Goal: Task Accomplishment & Management: Use online tool/utility

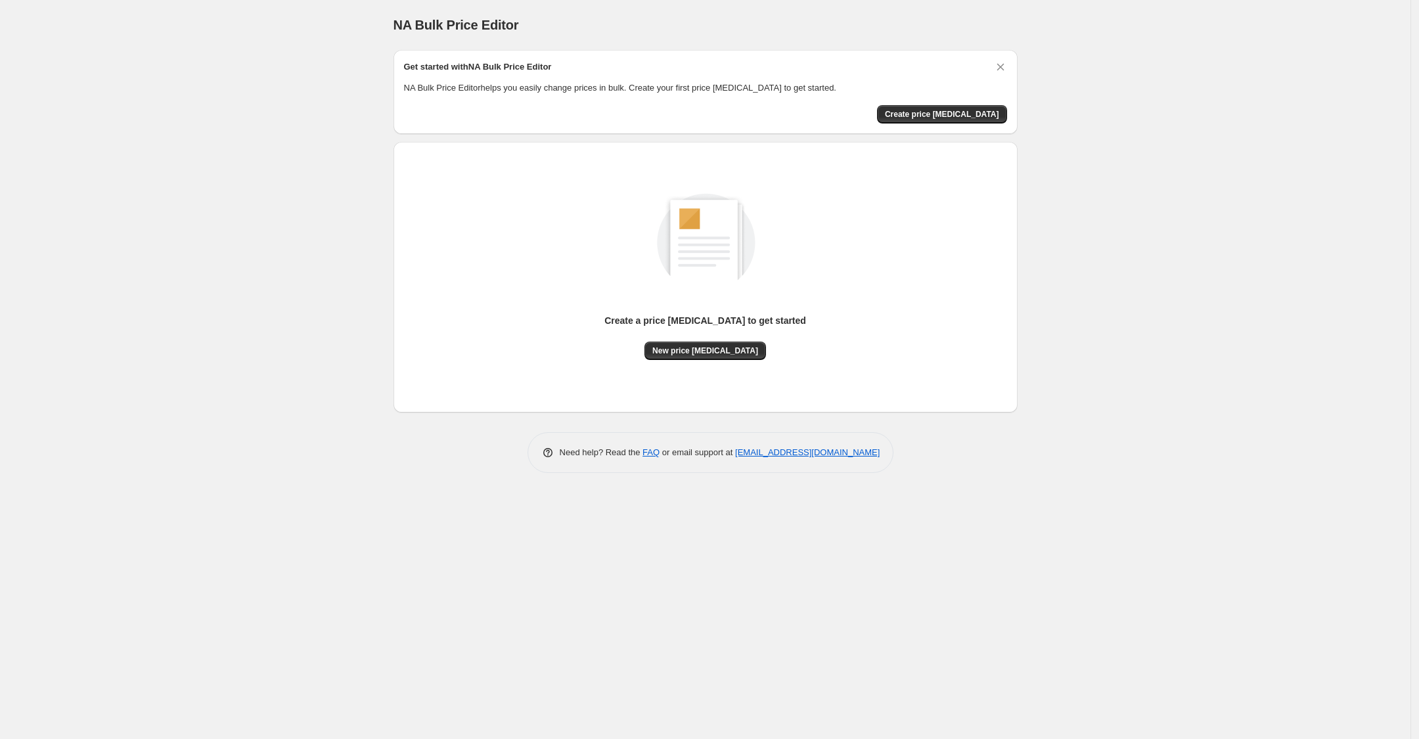
click at [708, 363] on div "Create a price [MEDICAL_DATA] to get started New price [MEDICAL_DATA]" at bounding box center [705, 277] width 603 height 250
click at [703, 355] on button "New price [MEDICAL_DATA]" at bounding box center [706, 351] width 122 height 18
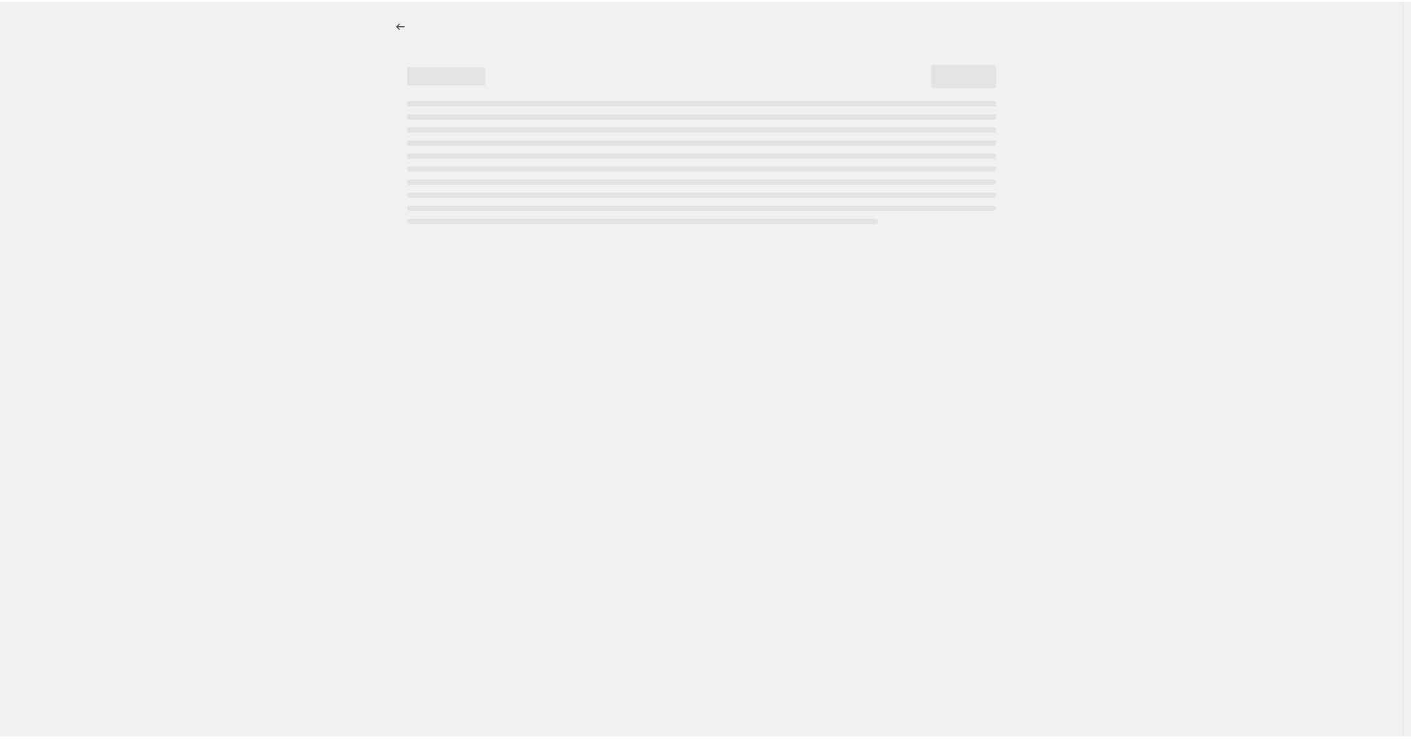
select select "percentage"
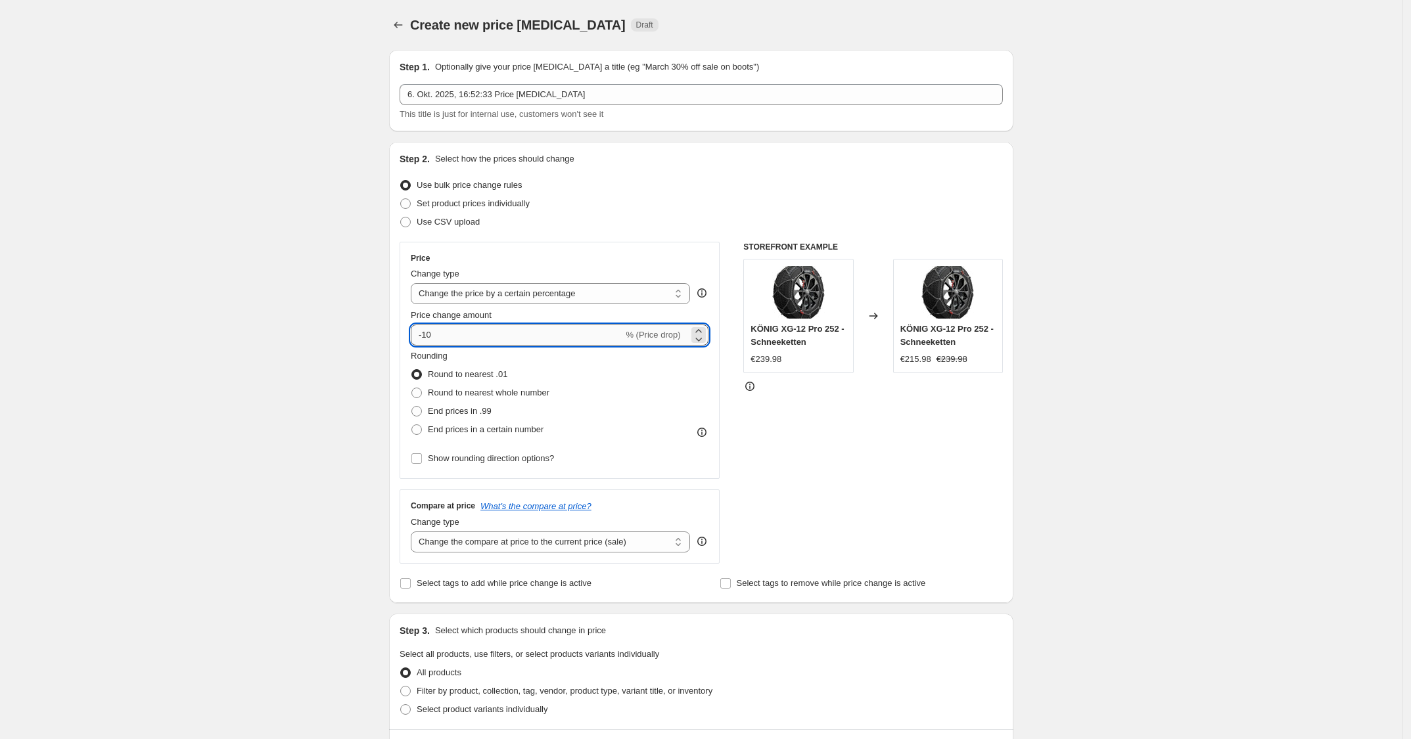
click at [577, 332] on input "-10" at bounding box center [517, 335] width 212 height 21
type input "-1"
type input "-25"
click at [712, 213] on div "Use CSV upload" at bounding box center [700, 222] width 603 height 18
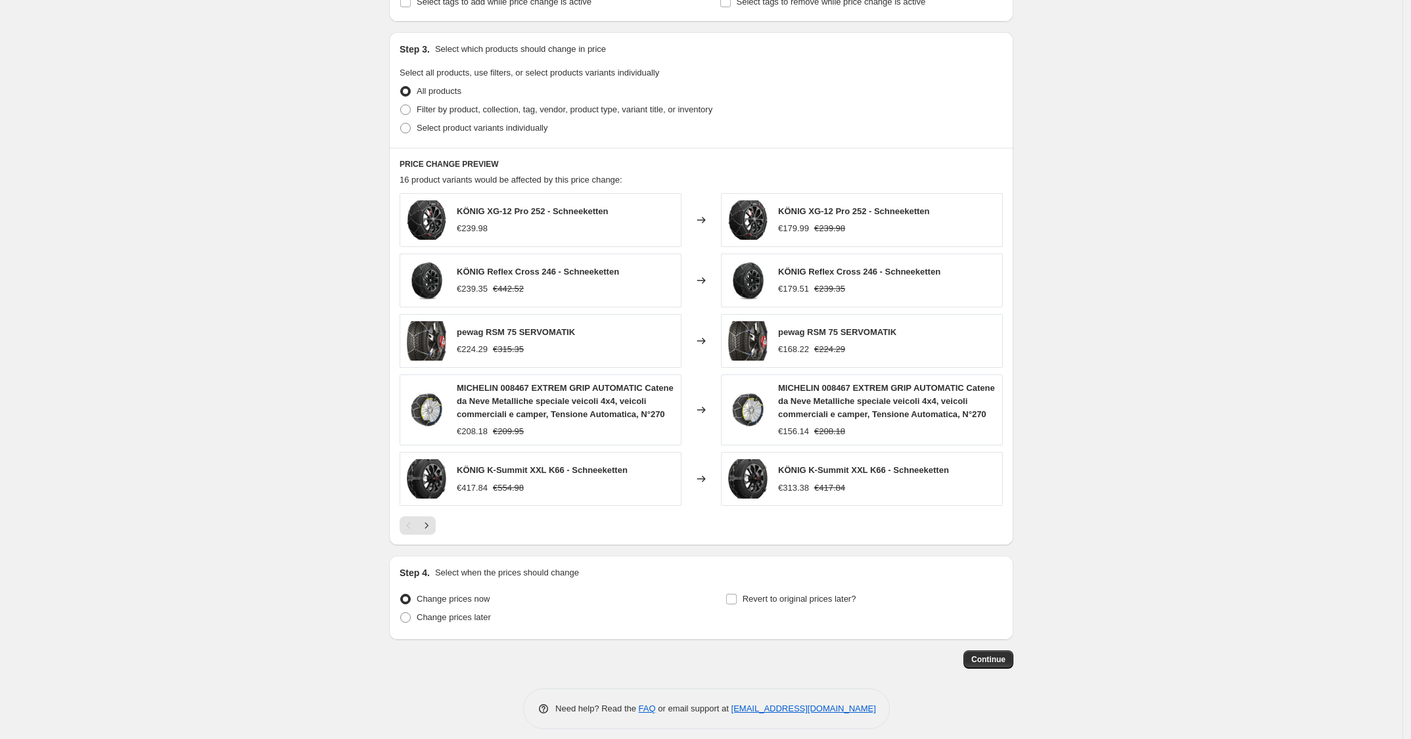
scroll to position [595, 0]
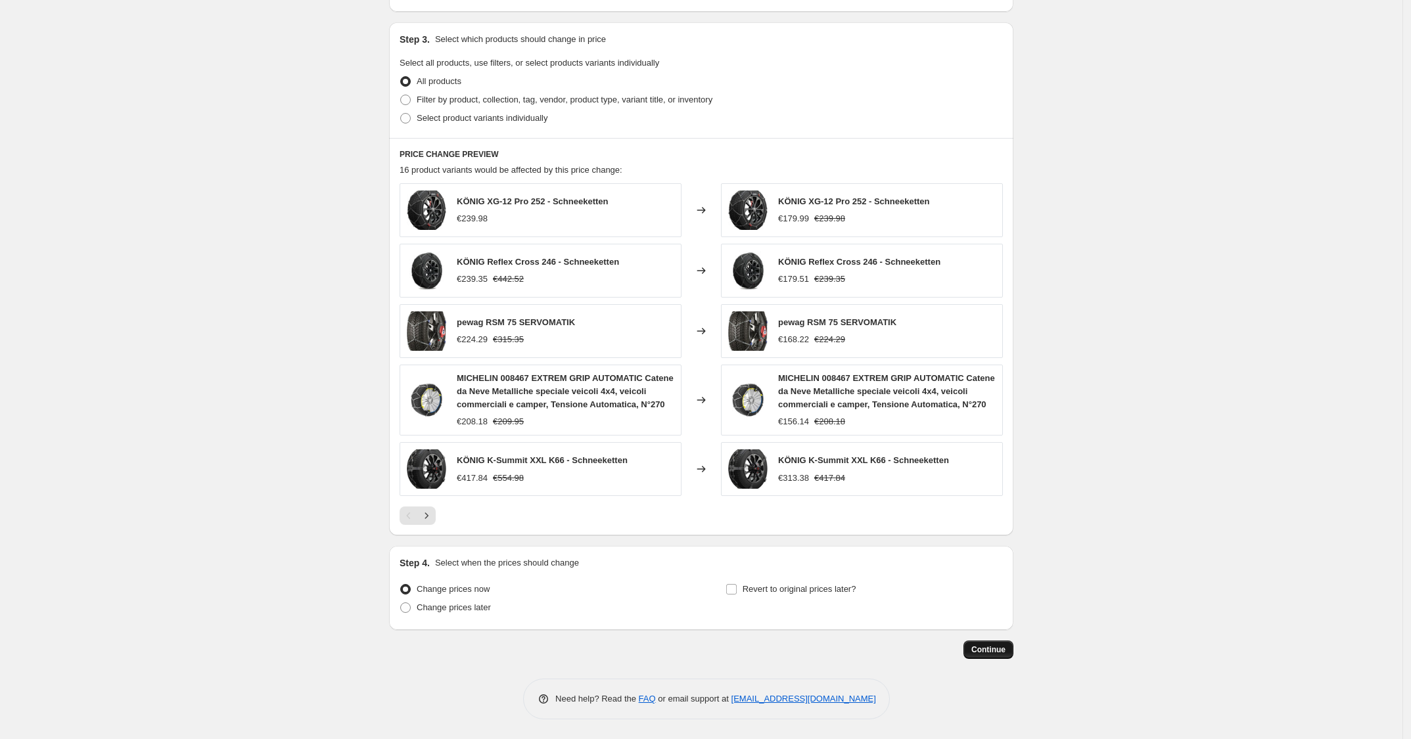
click at [970, 647] on button "Continue" at bounding box center [988, 650] width 50 height 18
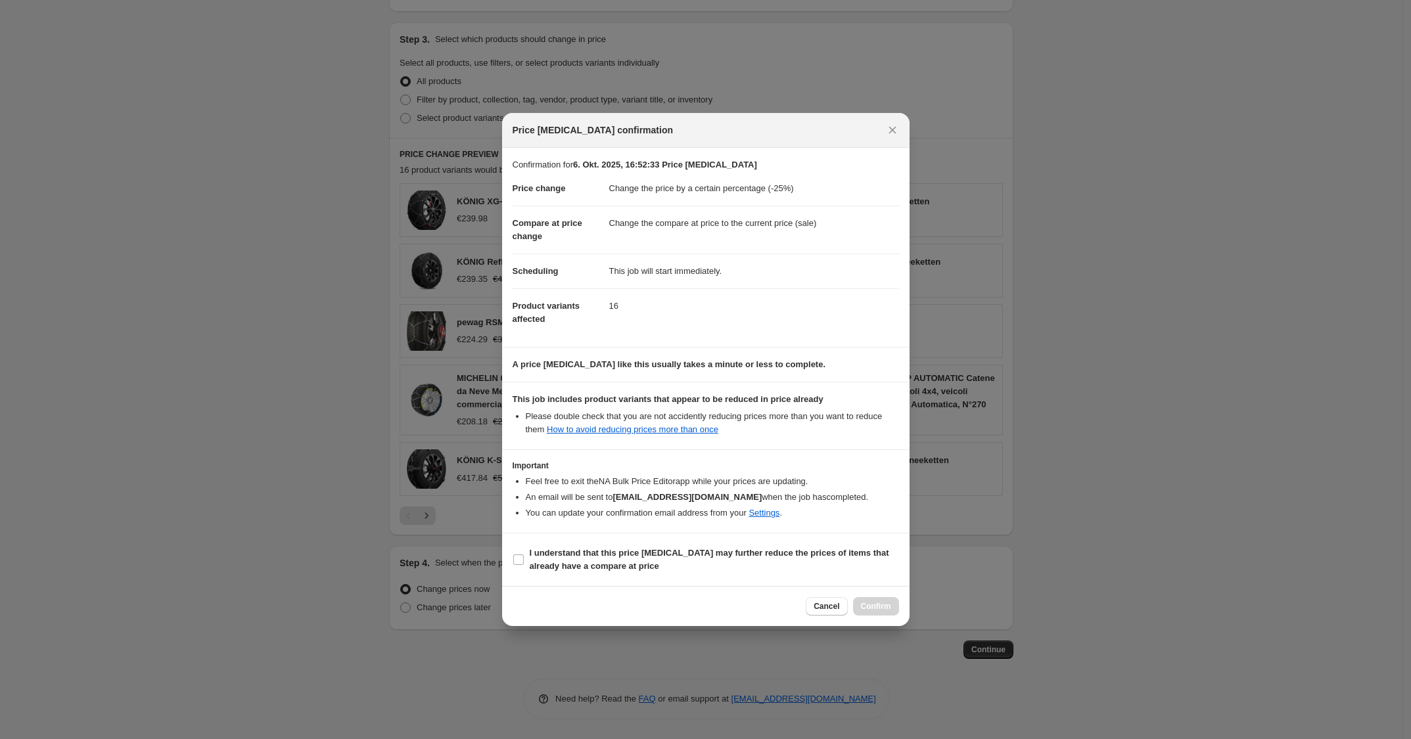
click at [790, 578] on section "I understand that this price [MEDICAL_DATA] may further reduce the prices of it…" at bounding box center [705, 560] width 407 height 53
click at [802, 575] on label "I understand that this price [MEDICAL_DATA] may further reduce the prices of it…" at bounding box center [705, 560] width 386 height 32
click at [524, 565] on input "I understand that this price [MEDICAL_DATA] may further reduce the prices of it…" at bounding box center [518, 560] width 11 height 11
checkbox input "true"
click at [857, 612] on button "Confirm" at bounding box center [876, 606] width 46 height 18
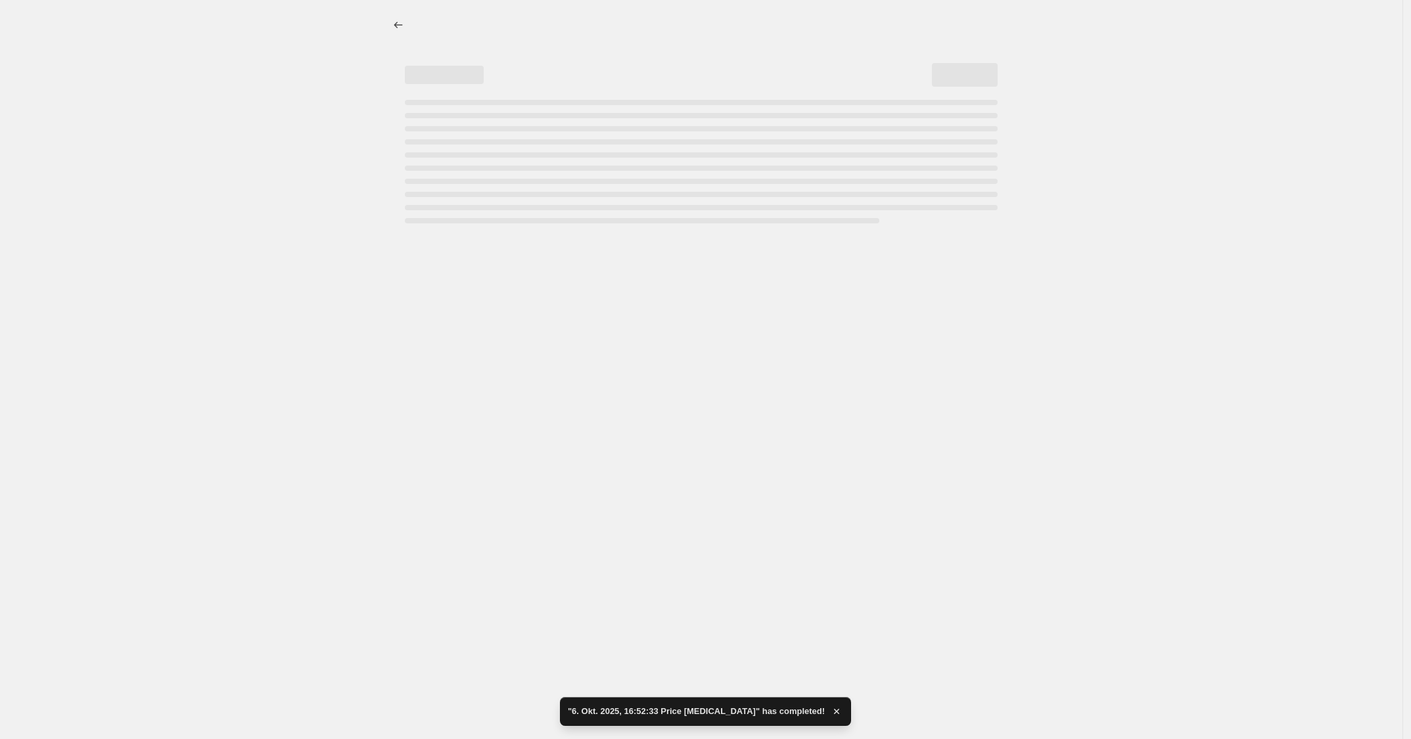
select select "percentage"
